Goal: Check status: Check status

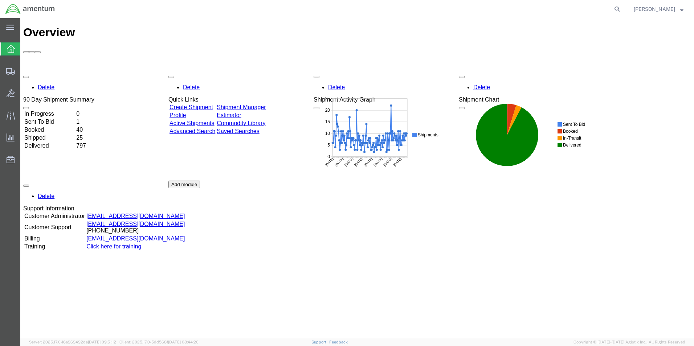
drag, startPoint x: 619, startPoint y: 9, endPoint x: 632, endPoint y: 14, distance: 13.9
click at [619, 9] on icon at bounding box center [617, 9] width 10 height 10
click at [468, 8] on input "search" at bounding box center [501, 8] width 221 height 17
paste input "391305826211"
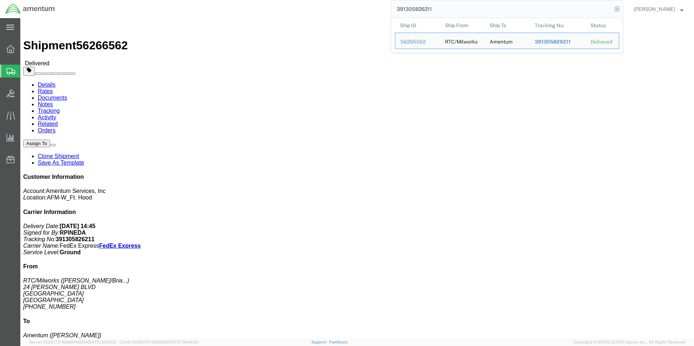
click div "Leg 1 - Small Parcel"
drag, startPoint x: 446, startPoint y: 8, endPoint x: 236, endPoint y: -7, distance: 210.3
click at [236, 0] on html "main_menu Created with Sketch. Collapse Menu Overview Shipments Shipment Manage…" at bounding box center [347, 173] width 694 height 346
paste input "65500654"
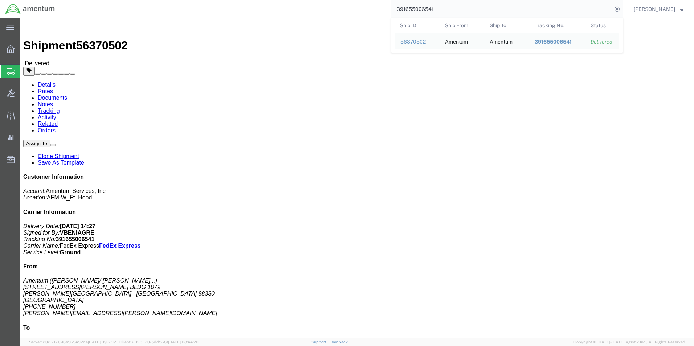
drag, startPoint x: 450, startPoint y: 7, endPoint x: 263, endPoint y: -24, distance: 189.0
click at [263, 0] on html "main_menu Created with Sketch. Collapse Menu Overview Shipments Shipment Manage…" at bounding box center [347, 173] width 694 height 346
paste input "825081528"
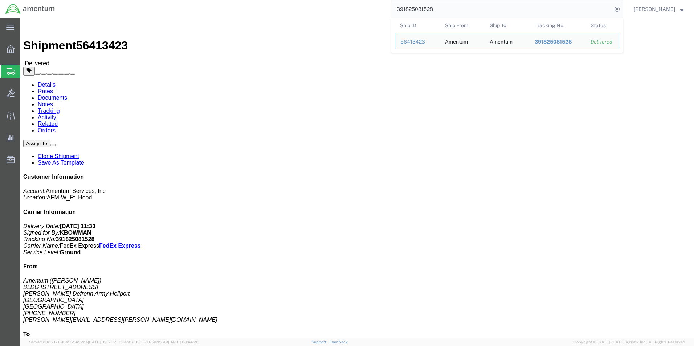
drag, startPoint x: 444, startPoint y: 9, endPoint x: 313, endPoint y: -4, distance: 132.1
click at [313, 0] on html "main_menu Created with Sketch. Collapse Menu Overview Shipments Shipment Manage…" at bounding box center [347, 173] width 694 height 346
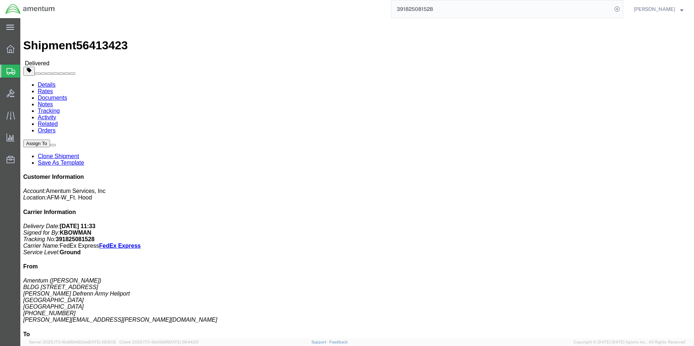
paste input "65858381"
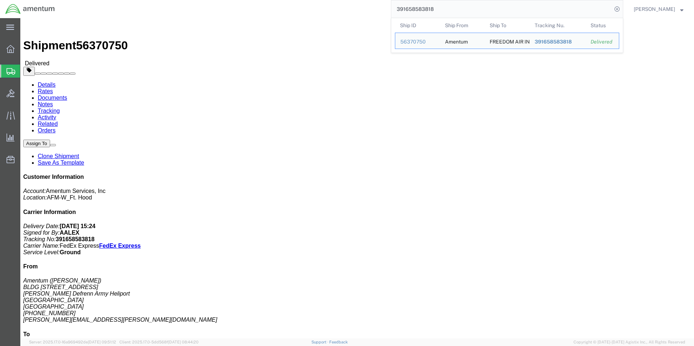
drag, startPoint x: 479, startPoint y: 12, endPoint x: 292, endPoint y: 2, distance: 187.8
click at [292, 2] on div "391658583818 Ship ID Ship From Ship To Tracking Nu. Status Ship ID 56370750 Shi…" at bounding box center [341, 9] width 563 height 18
paste input "826881949"
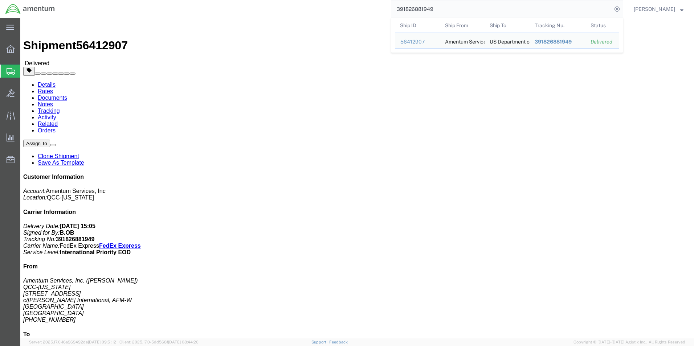
drag, startPoint x: 458, startPoint y: 11, endPoint x: 291, endPoint y: -11, distance: 168.6
click at [291, 0] on html "main_menu Created with Sketch. Collapse Menu Overview Shipments Shipment Manage…" at bounding box center [347, 173] width 694 height 346
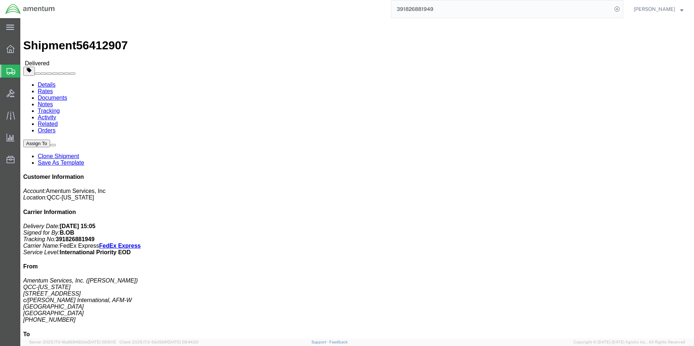
paste input "47009191"
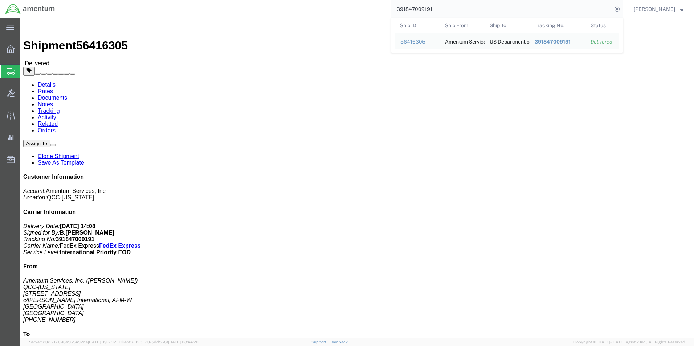
drag, startPoint x: 486, startPoint y: 12, endPoint x: 320, endPoint y: 7, distance: 165.5
click at [321, 7] on div "391847009191 Ship ID Ship From Ship To Tracking Nu. Status Ship ID 56416305 Shi…" at bounding box center [341, 9] width 563 height 18
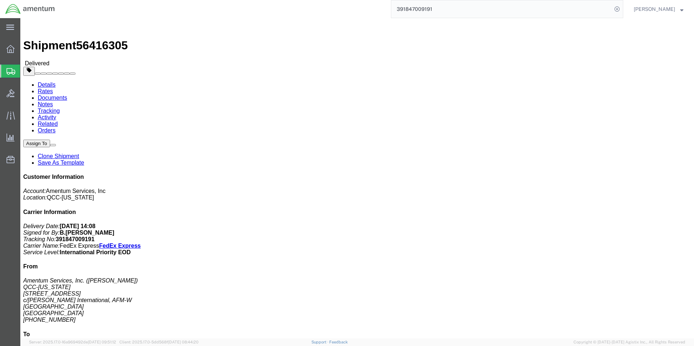
paste input "86094416"
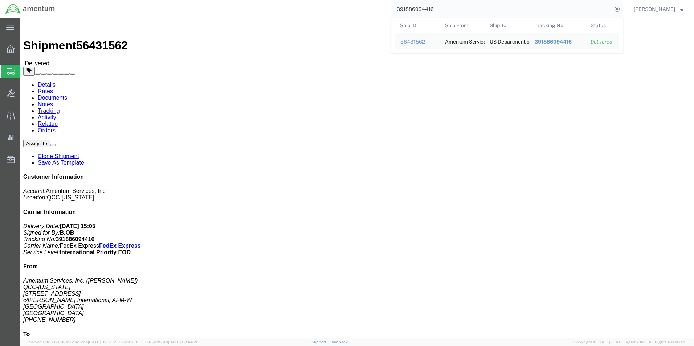
drag, startPoint x: 457, startPoint y: 11, endPoint x: 315, endPoint y: 8, distance: 141.9
click at [315, 8] on div "391886094416 Ship ID Ship From Ship To Tracking Nu. Status Ship ID 56431562 Shi…" at bounding box center [341, 9] width 563 height 18
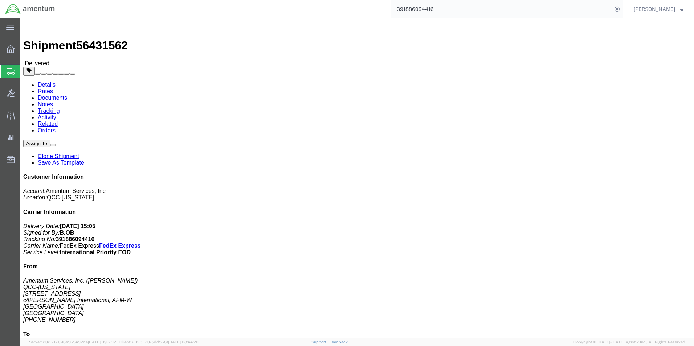
paste input "63663310"
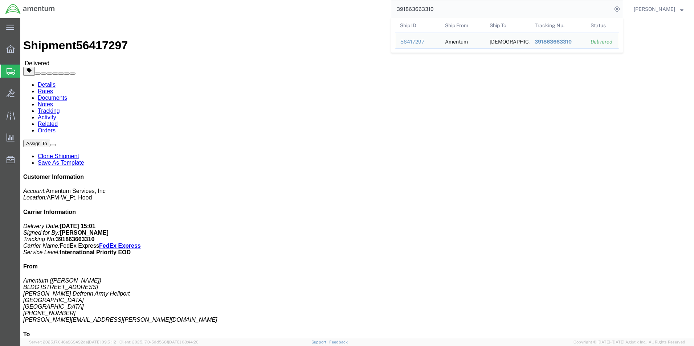
drag, startPoint x: 481, startPoint y: 9, endPoint x: 235, endPoint y: -19, distance: 247.9
click at [235, 0] on html "main_menu Created with Sketch. Collapse Menu Overview Shipments Shipment Manage…" at bounding box center [347, 173] width 694 height 346
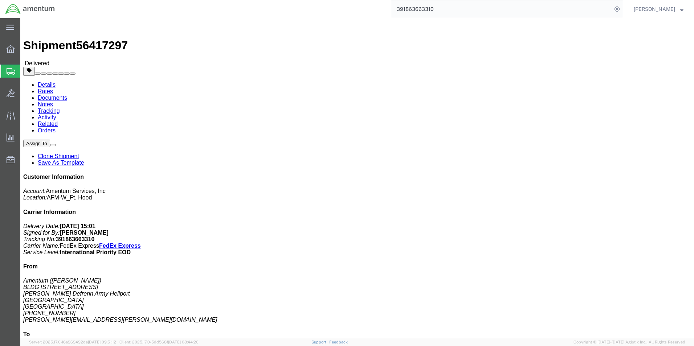
paste input "997339178"
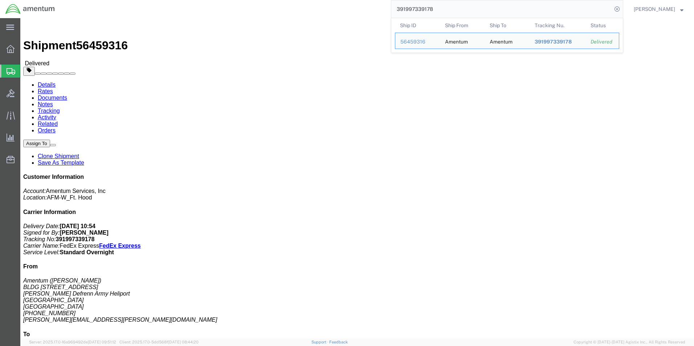
click div "# 1 1 Cardboard Box(es) Total weight: 6.00 LBS Tracking: 391997339178 Dimension…"
drag, startPoint x: 457, startPoint y: 14, endPoint x: 268, endPoint y: -1, distance: 189.9
click at [268, 0] on html "main_menu Created with Sketch. Collapse Menu Overview Shipments Shipment Manage…" at bounding box center [347, 173] width 694 height 346
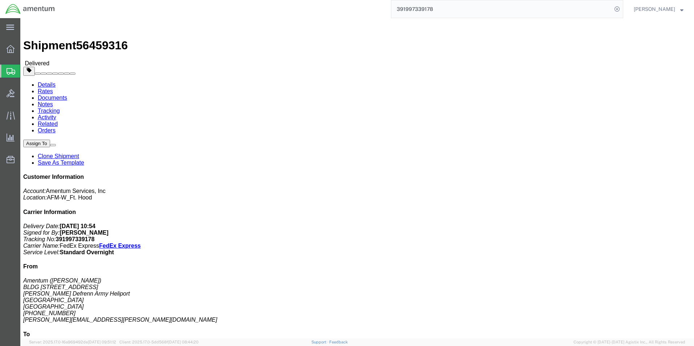
paste input "883413790"
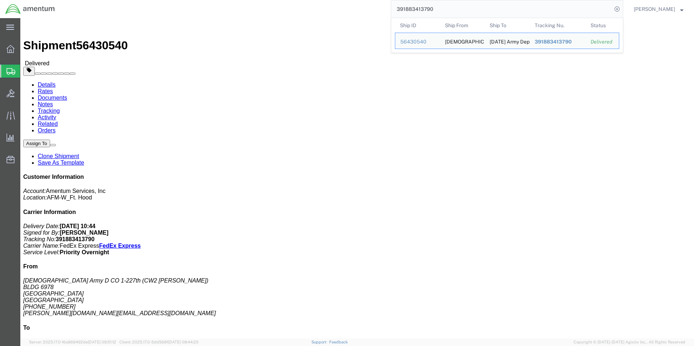
drag, startPoint x: 457, startPoint y: 9, endPoint x: 360, endPoint y: 4, distance: 97.0
click at [361, 4] on div "391883413790 Ship ID Ship From Ship To Tracking Nu. Status Ship ID 56430540 Shi…" at bounding box center [341, 9] width 563 height 18
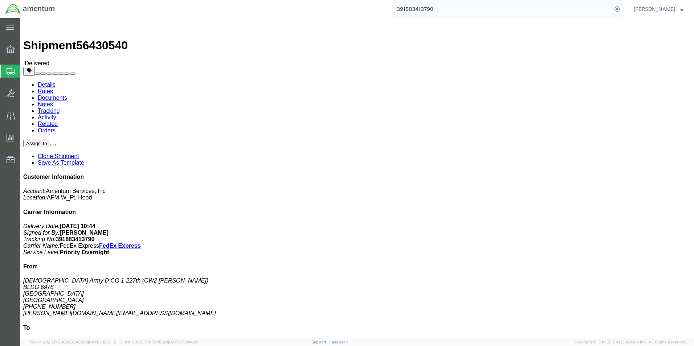
paste input "995498832"
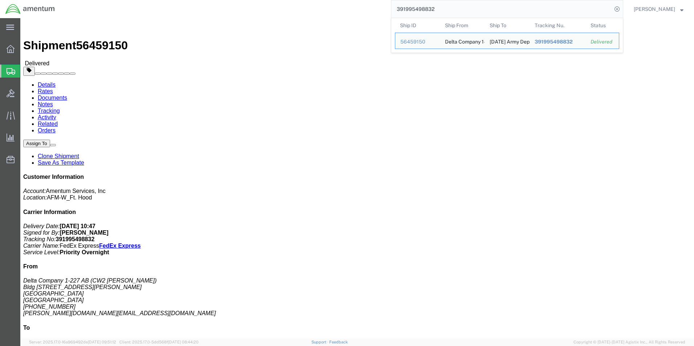
drag, startPoint x: 460, startPoint y: 9, endPoint x: 316, endPoint y: -7, distance: 145.7
click at [316, 0] on html "main_menu Created with Sketch. Collapse Menu Overview Shipments Shipment Manage…" at bounding box center [347, 173] width 694 height 346
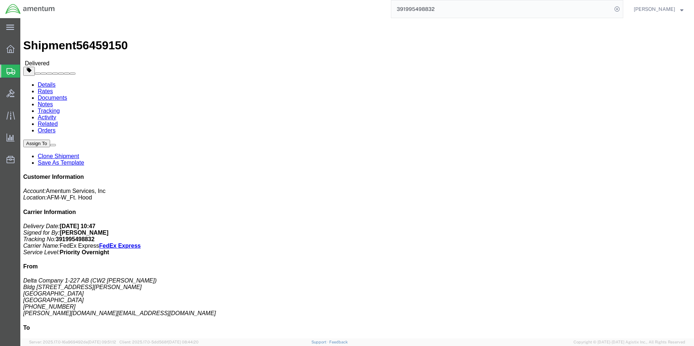
paste input "781460219"
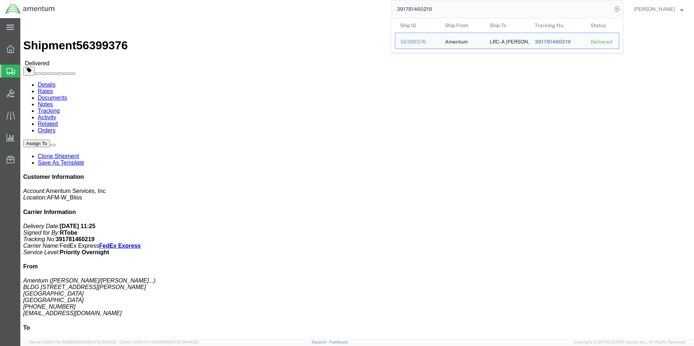
drag, startPoint x: 468, startPoint y: 8, endPoint x: 327, endPoint y: 7, distance: 140.8
click at [327, 7] on div "391781460219 Ship ID Ship From Ship To Tracking Nu. Status Ship ID 56399376 Shi…" at bounding box center [341, 9] width 563 height 18
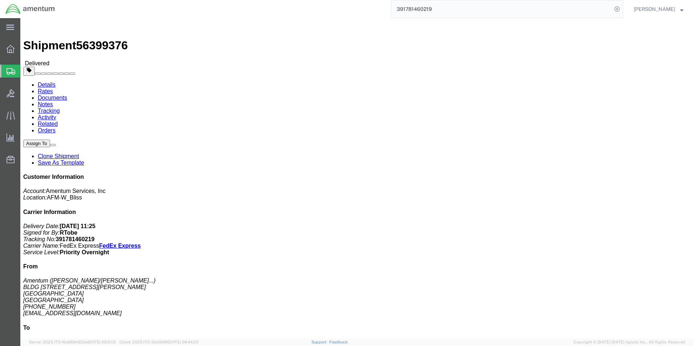
paste input "870458247"
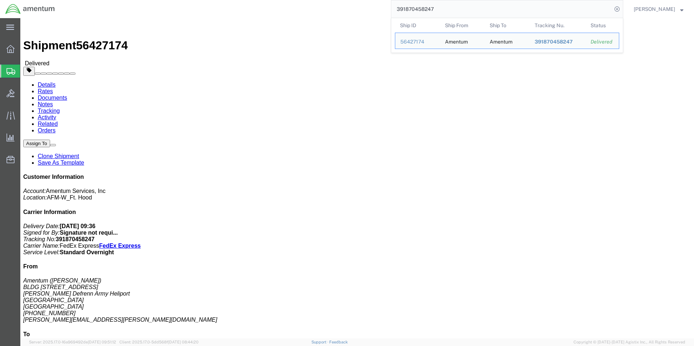
drag, startPoint x: 470, startPoint y: 10, endPoint x: 310, endPoint y: -3, distance: 160.2
click at [310, 0] on html "main_menu Created with Sketch. Collapse Menu Overview Shipments Shipment Manage…" at bounding box center [347, 173] width 694 height 346
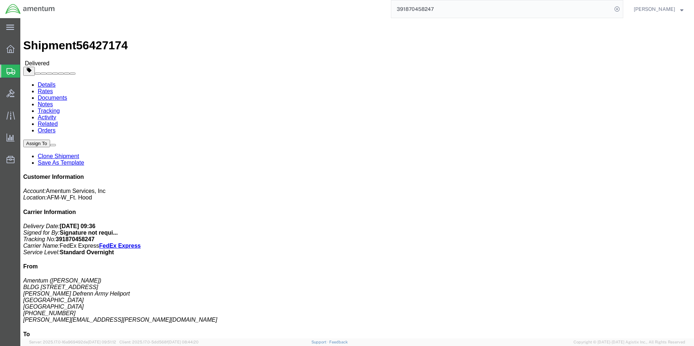
paste input "268378"
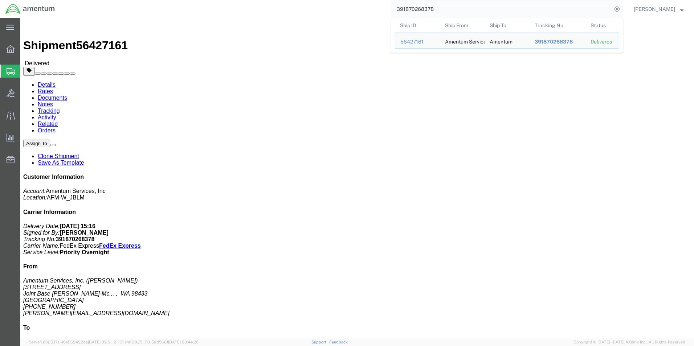
drag, startPoint x: 455, startPoint y: 16, endPoint x: 321, endPoint y: -3, distance: 135.2
click at [321, 0] on html "main_menu Created with Sketch. Collapse Menu Overview Shipments Shipment Manage…" at bounding box center [347, 173] width 694 height 346
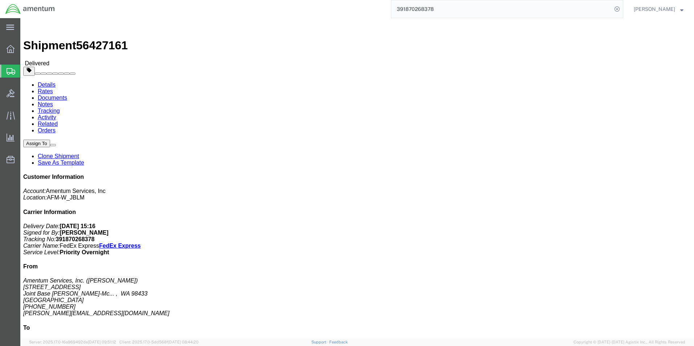
paste input "85739220"
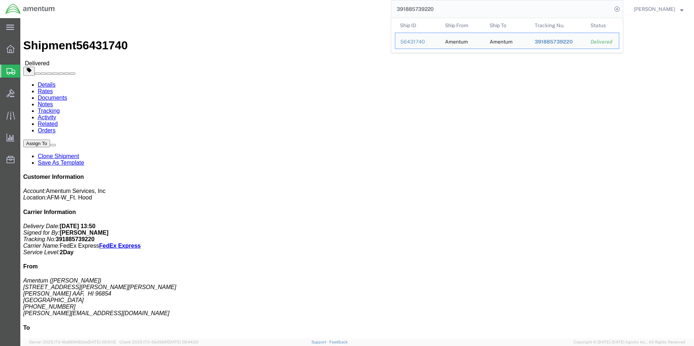
drag, startPoint x: 469, startPoint y: 11, endPoint x: 231, endPoint y: -16, distance: 239.2
click at [231, 0] on html "main_menu Created with Sketch. Collapse Menu Overview Shipments Shipment Manage…" at bounding box center [347, 173] width 694 height 346
paste input "784122701"
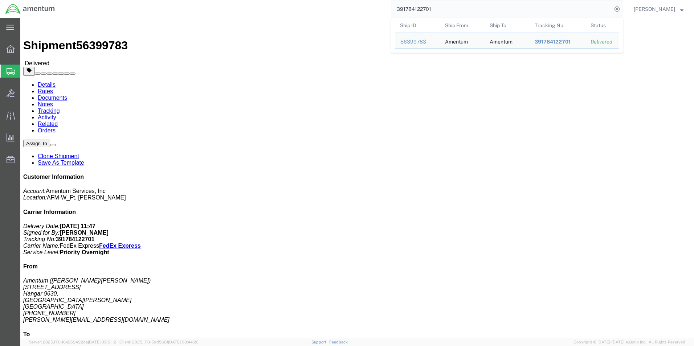
drag, startPoint x: 448, startPoint y: 9, endPoint x: 319, endPoint y: 6, distance: 129.5
click at [319, 6] on div "391784122701 Ship ID Ship From Ship To Tracking Nu. Status Ship ID 56399783 Shi…" at bounding box center [341, 9] width 563 height 18
paste input "91035788"
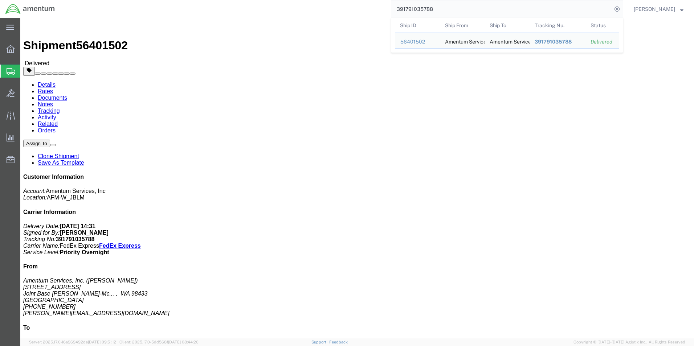
drag, startPoint x: 449, startPoint y: 8, endPoint x: 206, endPoint y: 1, distance: 242.4
click at [206, 1] on div "391791035788 Ship ID Ship From Ship To Tracking Nu. Status Ship ID 56401502 Shi…" at bounding box center [341, 9] width 563 height 18
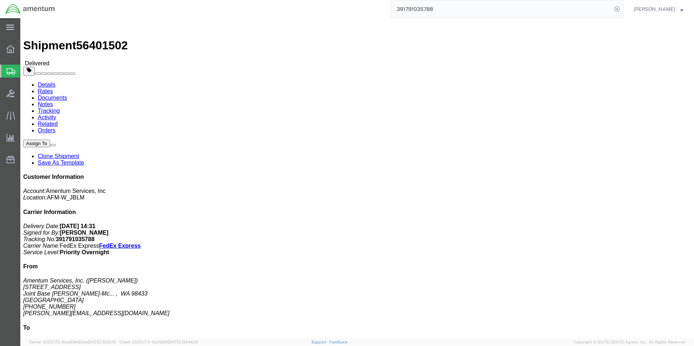
paste input "64666070"
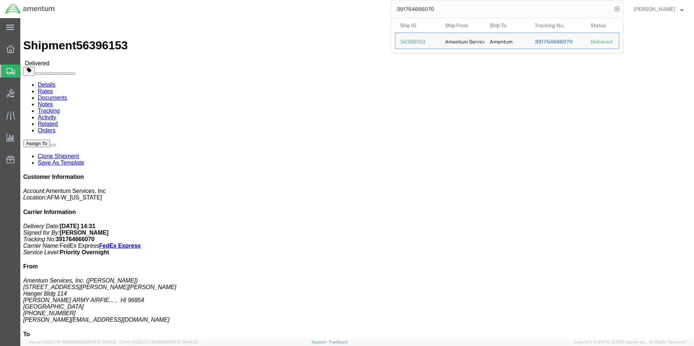
drag, startPoint x: 447, startPoint y: 12, endPoint x: 264, endPoint y: -18, distance: 185.3
click at [264, 0] on html "main_menu Created with Sketch. Collapse Menu Overview Shipments Shipment Manage…" at bounding box center [347, 173] width 694 height 346
paste input "80621482"
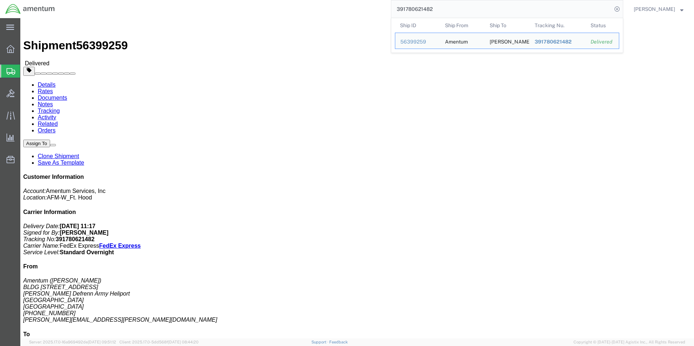
drag, startPoint x: 445, startPoint y: 9, endPoint x: 335, endPoint y: 9, distance: 110.3
click at [335, 9] on div "391780621482 Ship ID Ship From Ship To Tracking Nu. Status Ship ID 56399259 Shi…" at bounding box center [341, 9] width 563 height 18
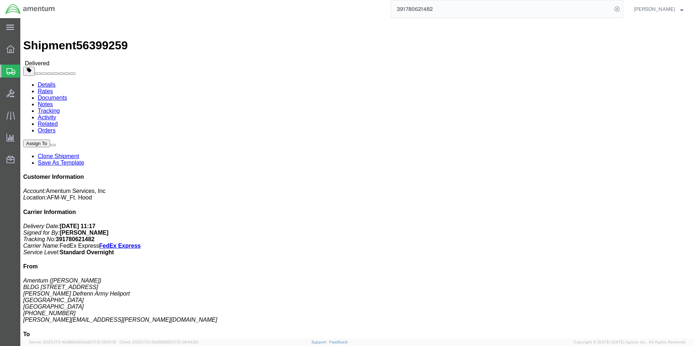
paste input "844008428"
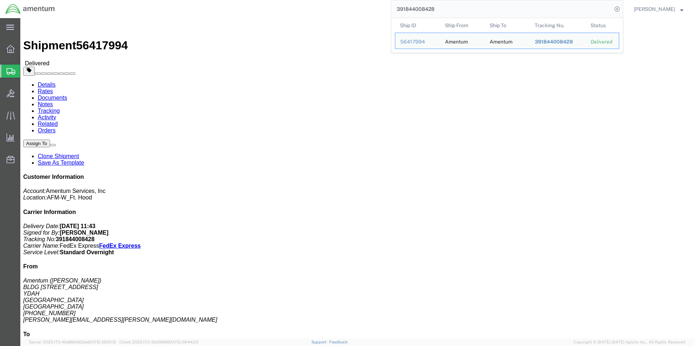
drag, startPoint x: 450, startPoint y: 12, endPoint x: 310, endPoint y: 4, distance: 140.3
click at [310, 4] on div "391844008428 Ship ID Ship From Ship To Tracking Nu. Status Ship ID 56417994 Shi…" at bounding box center [341, 9] width 563 height 18
paste input "664968300"
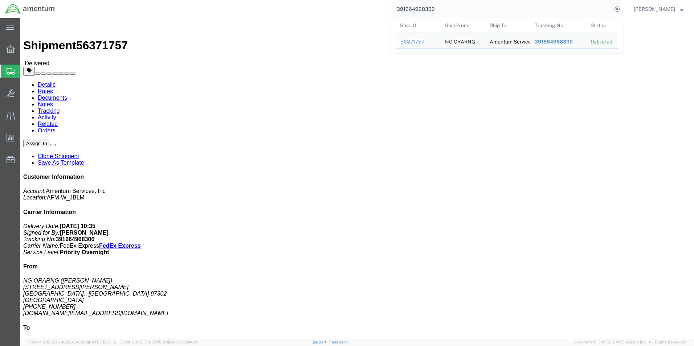
drag, startPoint x: 448, startPoint y: 11, endPoint x: 365, endPoint y: 4, distance: 83.4
click at [367, 4] on div "391664968300 Ship ID Ship From Ship To Tracking Nu. Status Ship ID 56371757 Shi…" at bounding box center [341, 9] width 563 height 18
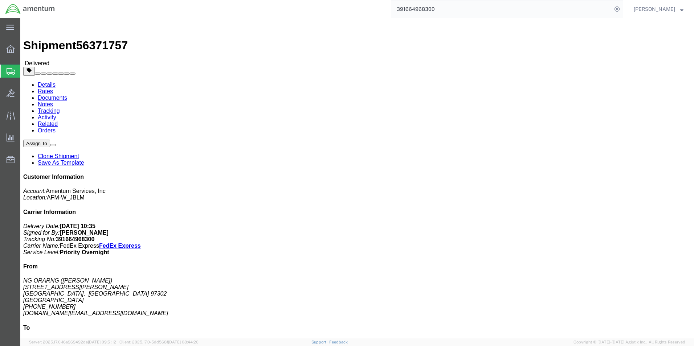
paste input "736572142"
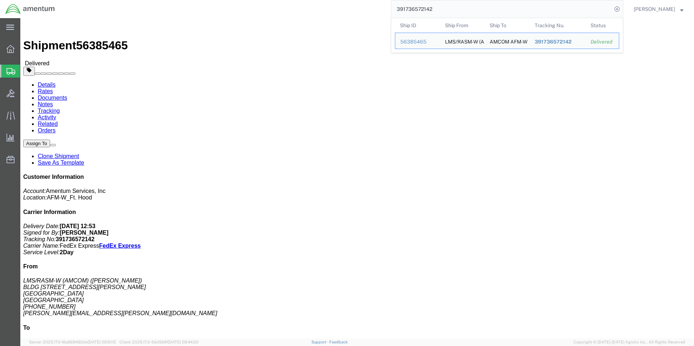
drag, startPoint x: 452, startPoint y: 9, endPoint x: 305, endPoint y: -5, distance: 148.3
click at [305, 0] on html "main_menu Created with Sketch. Collapse Menu Overview Shipments Shipment Manage…" at bounding box center [347, 173] width 694 height 346
paste input "84469613"
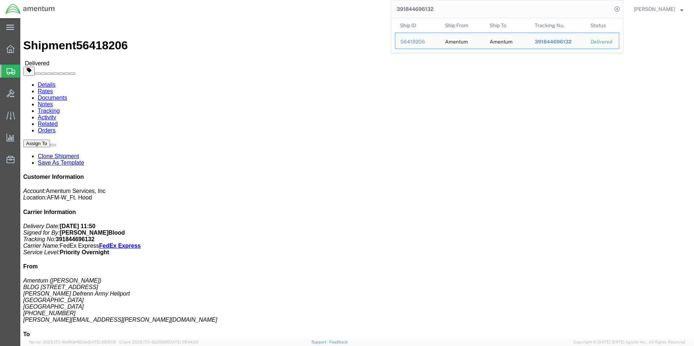
drag, startPoint x: 478, startPoint y: 6, endPoint x: 263, endPoint y: -9, distance: 216.0
click at [263, 0] on html "main_menu Created with Sketch. Collapse Menu Overview Shipments Shipment Manage…" at bounding box center [347, 173] width 694 height 346
paste input "995014070"
drag, startPoint x: 403, startPoint y: 9, endPoint x: 315, endPoint y: 5, distance: 87.9
click at [315, 5] on div "391995014070 Ship ID Ship From Ship To Tracking Nu. Status Ship ID 56459042 Shi…" at bounding box center [341, 9] width 563 height 18
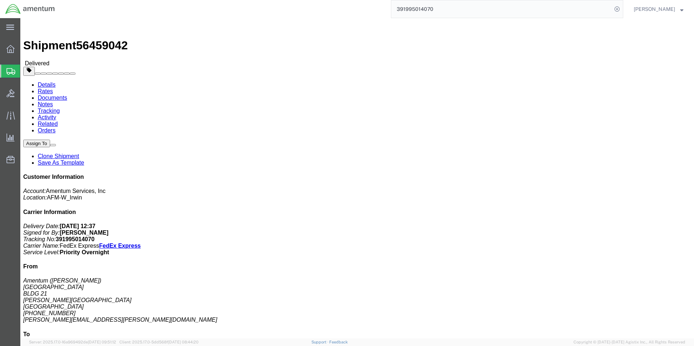
paste input "797029254"
type input "391797029254"
